Goal: Information Seeking & Learning: Learn about a topic

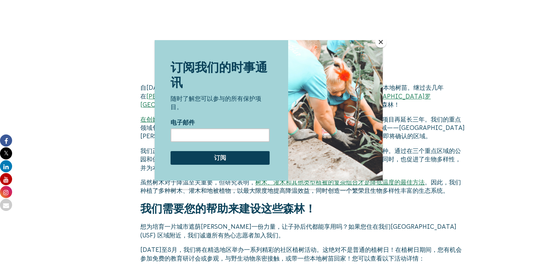
scroll to position [702, 0]
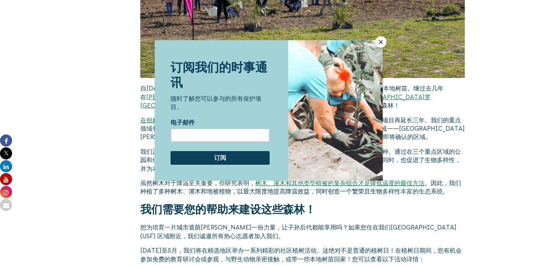
click at [378, 42] on button "关闭" at bounding box center [380, 41] width 11 height 11
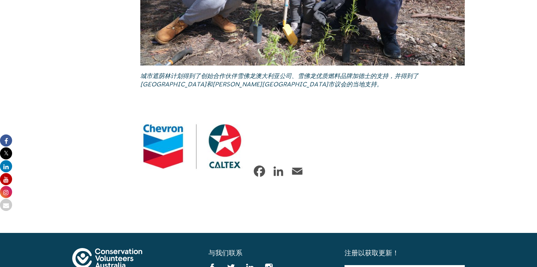
scroll to position [1228, 0]
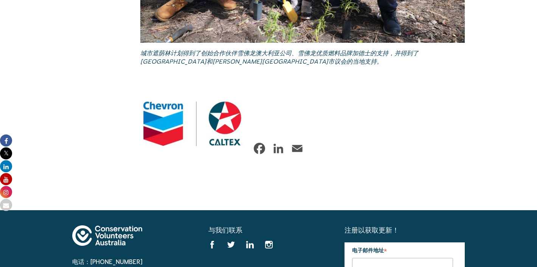
click at [379, 141] on div "Facebook LinkedIn 电子邮件" at bounding box center [358, 150] width 213 height 18
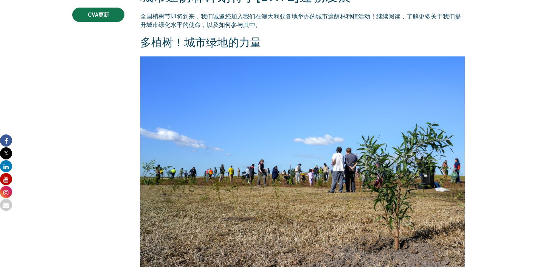
scroll to position [0, 0]
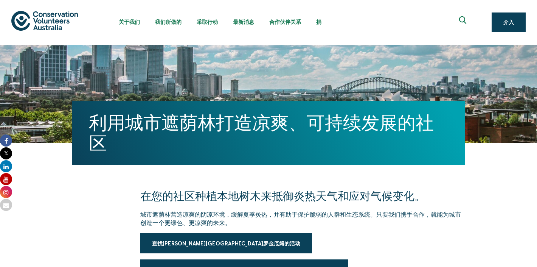
click at [463, 22] on icon "展开搜索框" at bounding box center [463, 21] width 9 height 11
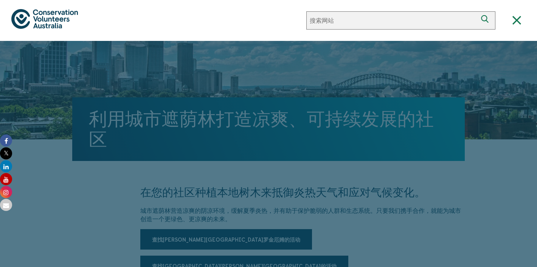
click at [516, 24] on span "关闭搜索框" at bounding box center [516, 20] width 18 height 9
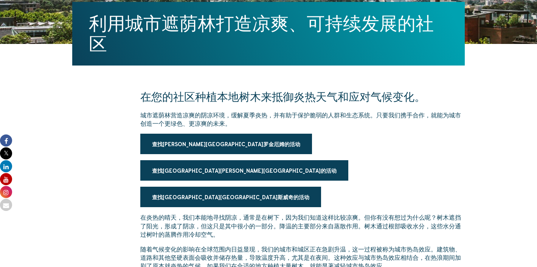
scroll to position [101, 0]
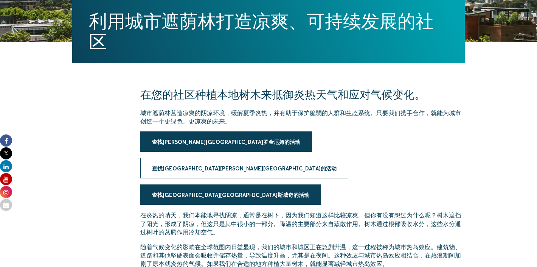
click at [215, 169] on font "查找南澳大利亚州坎贝尔敦的活动" at bounding box center [244, 168] width 184 height 6
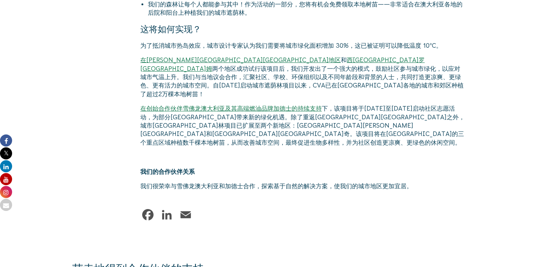
scroll to position [656, 0]
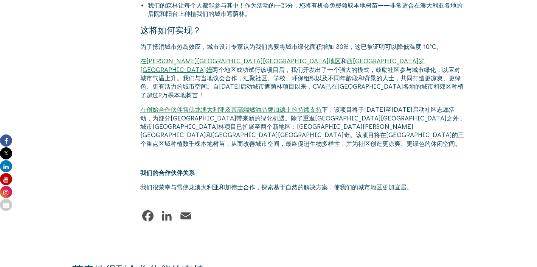
click at [189, 62] on font "在维多利亚州大丹德农地区" at bounding box center [240, 60] width 200 height 7
click at [256, 68] on font "，我们开发出了一个强大的模式，鼓励社区参与城市绿化，以应对城市气温上升。我们与当地议会合作，汇聚社区、学校、环保组织以及不同年龄段和背景的人士，共同打造更凉爽…" at bounding box center [301, 82] width 323 height 32
click at [257, 62] on font "西澳大利亚州罗金厄姆" at bounding box center [282, 64] width 284 height 15
click at [305, 105] on p "在创始合作伙伴雪佛龙澳大利亚及其高端燃油品牌加德士的持续支持 下 ，该项目将于2025年至2027年启动社区志愿活动，为部分澳大利亚城市带来新的绿化机遇。除了…" at bounding box center [302, 126] width 324 height 42
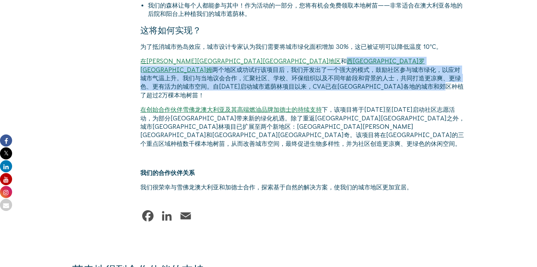
drag, startPoint x: 214, startPoint y: 61, endPoint x: 237, endPoint y: 88, distance: 35.1
click at [237, 88] on p "在维多利亚州大丹德农地区 和 西澳大利亚州罗金厄姆 两个地区成功试行该项目后 ，我们开发出了一个强大的模式，鼓励社区参与城市绿化，以应对城市气温上升。我们与当…" at bounding box center [302, 78] width 324 height 42
drag, startPoint x: 214, startPoint y: 61, endPoint x: 243, endPoint y: 85, distance: 37.8
click at [243, 85] on p "在维多利亚州大丹德农地区 和 西澳大利亚州罗金厄姆 两个地区成功试行该项目后 ，我们开发出了一个强大的模式，鼓励社区参与城市绿化，以应对城市气温上升。我们与当…" at bounding box center [302, 78] width 324 height 42
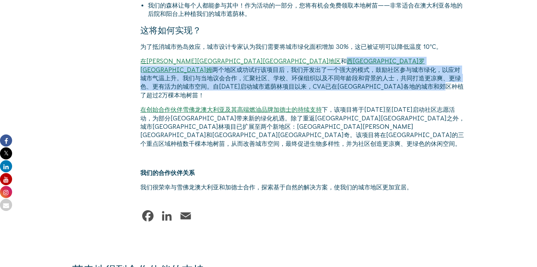
click at [243, 85] on p "在维多利亚州大丹德农地区 和 西澳大利亚州罗金厄姆 两个地区成功试行该项目后 ，我们开发出了一个强大的模式，鼓励社区参与城市绿化，以应对城市气温上升。我们与当…" at bounding box center [302, 78] width 324 height 42
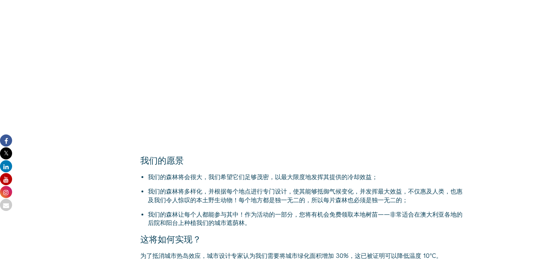
scroll to position [250, 0]
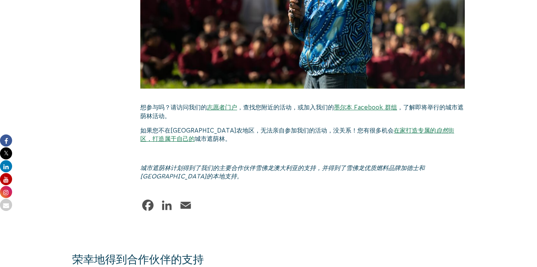
scroll to position [2438, 0]
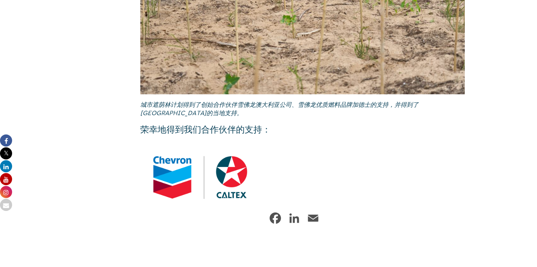
scroll to position [2023, 0]
